Goal: Find specific page/section: Find specific page/section

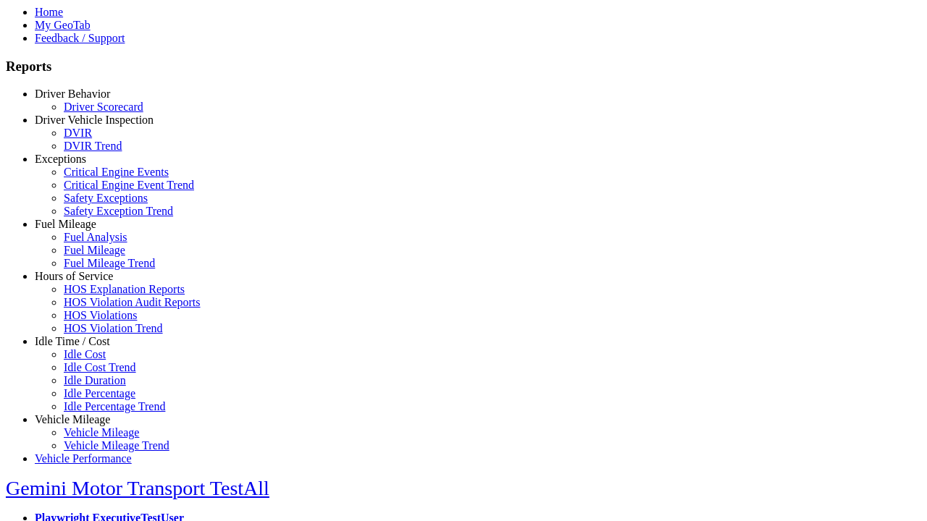
click at [83, 348] on link "Idle Time / Cost" at bounding box center [72, 341] width 75 height 12
click at [94, 361] on link "Idle Cost" at bounding box center [85, 354] width 42 height 12
select select
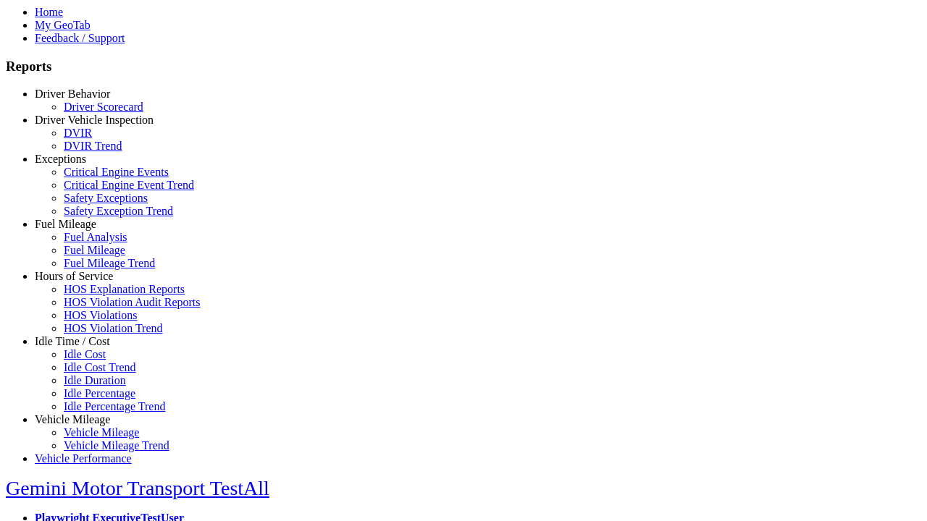
select select
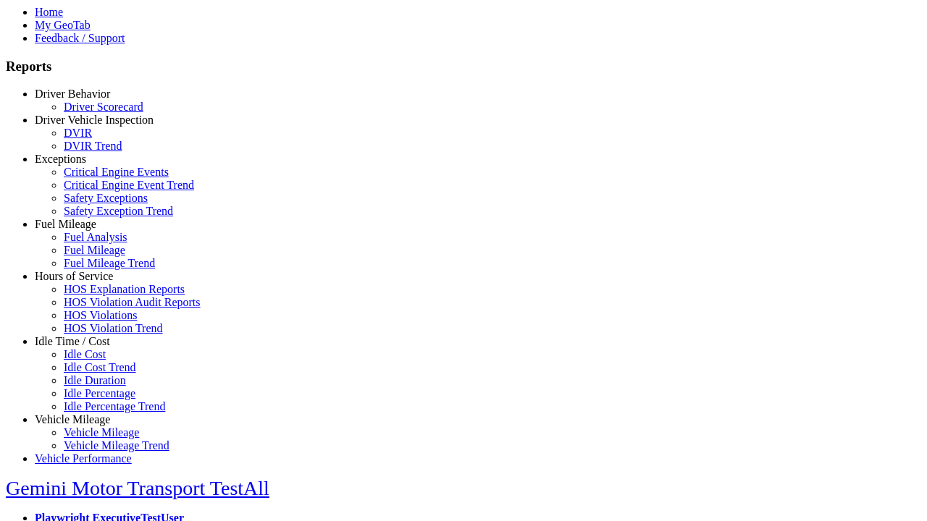
select select
